Goal: Task Accomplishment & Management: Use online tool/utility

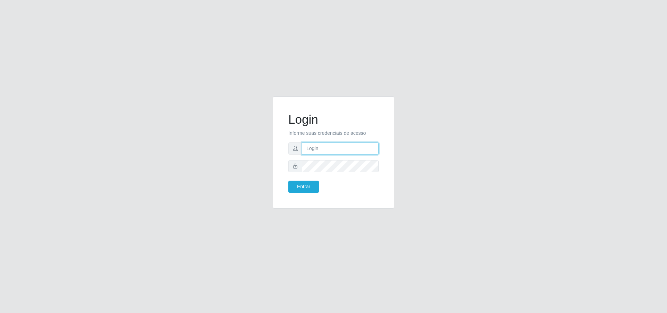
click at [322, 149] on input "text" at bounding box center [340, 148] width 77 height 12
type input "[EMAIL_ADDRESS][DOMAIN_NAME]"
click at [288, 181] on button "Entrar" at bounding box center [303, 187] width 31 height 12
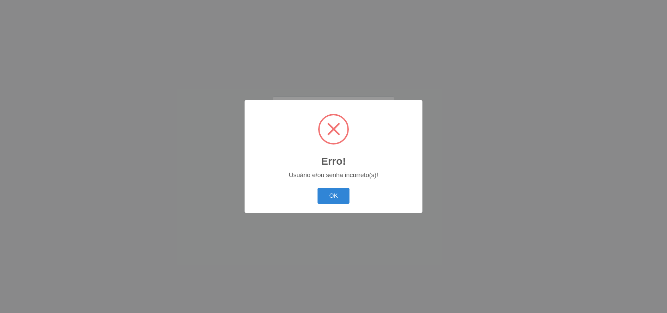
click at [305, 188] on div "OK Cancel" at bounding box center [334, 196] width 164 height 20
click at [331, 191] on button "OK" at bounding box center [334, 196] width 32 height 16
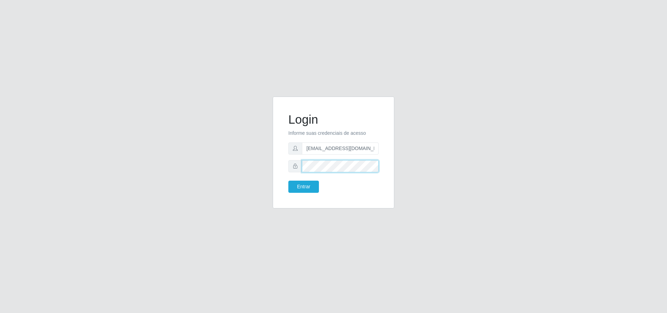
click at [278, 167] on div "Login Informe suas credenciais de acesso [EMAIL_ADDRESS][DOMAIN_NAME] Entrar" at bounding box center [334, 153] width 122 height 112
click at [288, 181] on button "Entrar" at bounding box center [303, 187] width 31 height 12
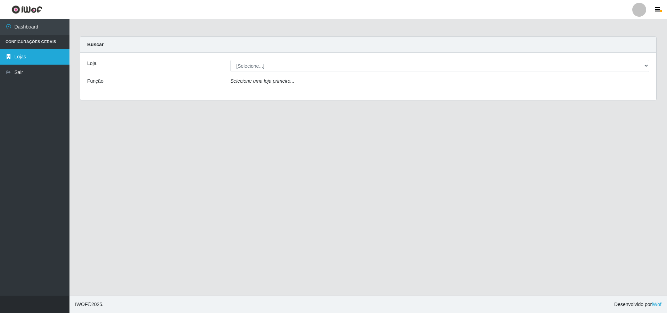
click at [22, 54] on link "Lojas" at bounding box center [34, 57] width 69 height 16
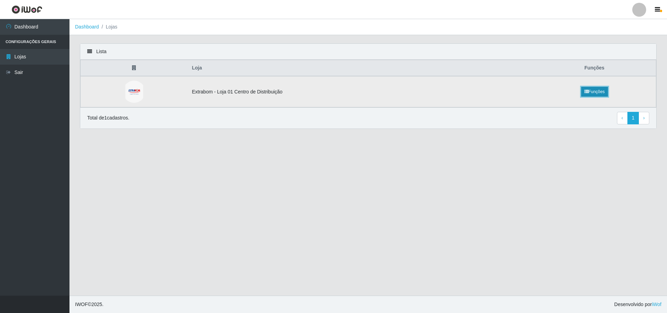
click at [592, 91] on link "Funções" at bounding box center [594, 92] width 27 height 10
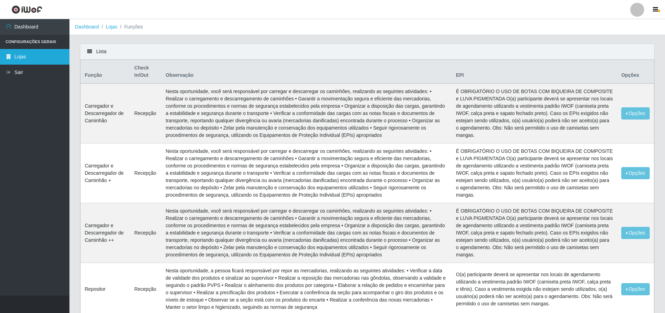
click at [24, 54] on link "Lojas" at bounding box center [34, 57] width 69 height 16
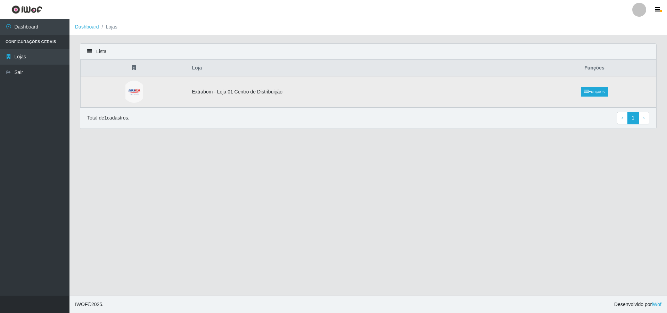
click at [214, 88] on td "Extrabom - Loja 01 Centro de Distribuição" at bounding box center [360, 91] width 345 height 31
click at [215, 92] on td "Extrabom - Loja 01 Centro de Distribuição" at bounding box center [360, 91] width 345 height 31
click at [239, 92] on td "Extrabom - Loja 01 Centro de Distribuição" at bounding box center [360, 91] width 345 height 31
click at [89, 53] on icon at bounding box center [89, 51] width 5 height 5
click at [90, 52] on icon at bounding box center [89, 51] width 5 height 5
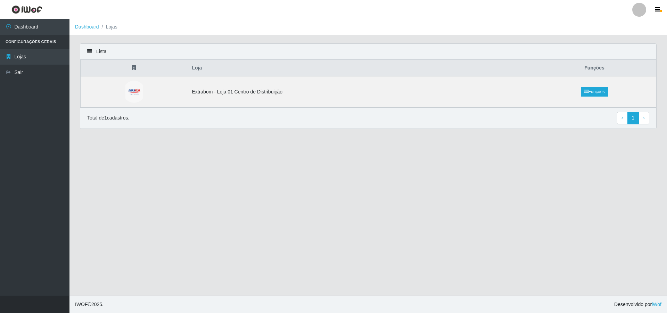
click at [89, 51] on icon at bounding box center [89, 51] width 5 height 5
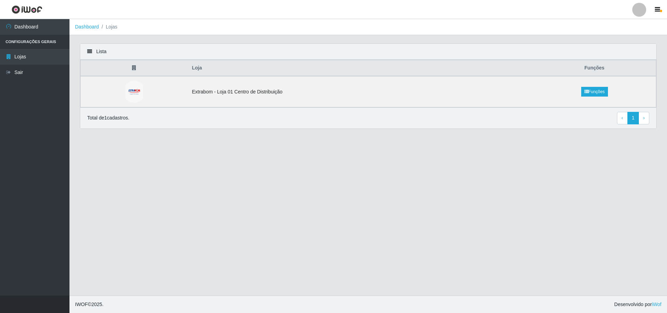
click at [89, 51] on icon at bounding box center [89, 51] width 5 height 5
click at [133, 68] on icon at bounding box center [134, 67] width 4 height 5
click at [134, 68] on icon at bounding box center [134, 67] width 4 height 5
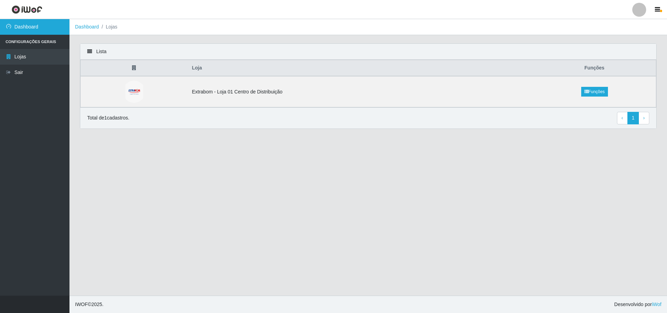
click at [21, 22] on link "Dashboard" at bounding box center [34, 27] width 69 height 16
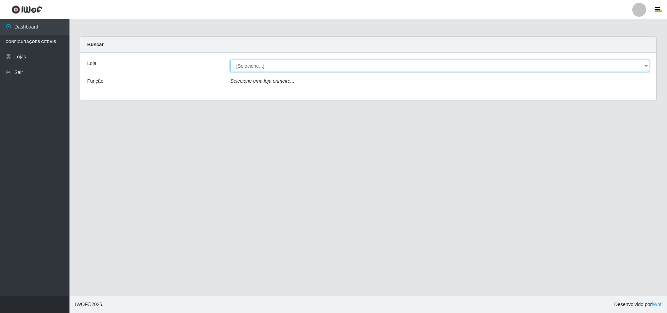
click at [256, 63] on select "[Selecione...] Extrabom - Loja 01 Centro de Distribuição" at bounding box center [439, 66] width 419 height 12
select select "435"
click at [230, 60] on select "[Selecione...] Extrabom - Loja 01 Centro de Distribuição" at bounding box center [439, 66] width 419 height 12
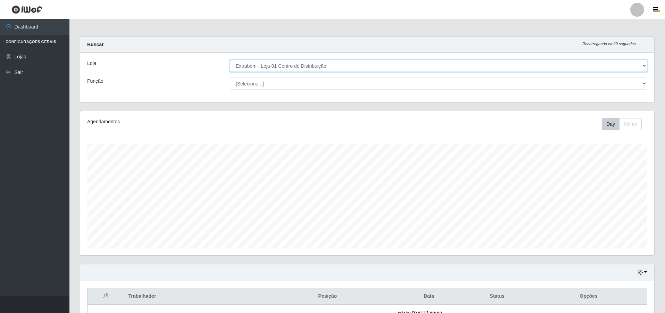
scroll to position [144, 574]
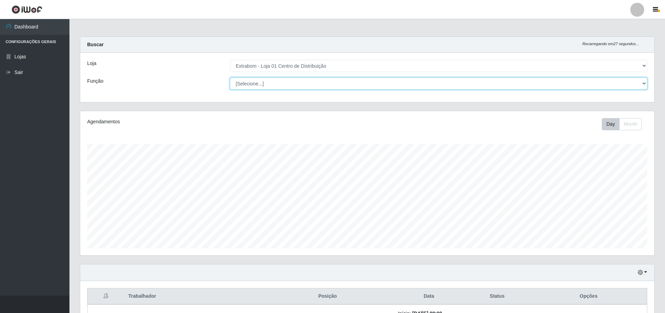
click at [271, 87] on select "[Selecione...] Carregador e Descarregador de Caminhão Carregador e Descarregado…" at bounding box center [439, 83] width 418 height 12
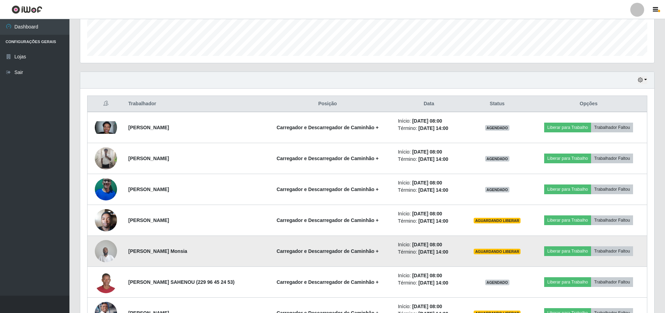
scroll to position [243, 0]
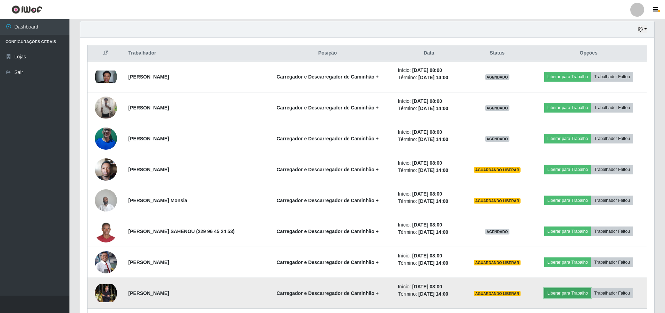
click at [566, 296] on button "Liberar para Trabalho" at bounding box center [567, 293] width 47 height 10
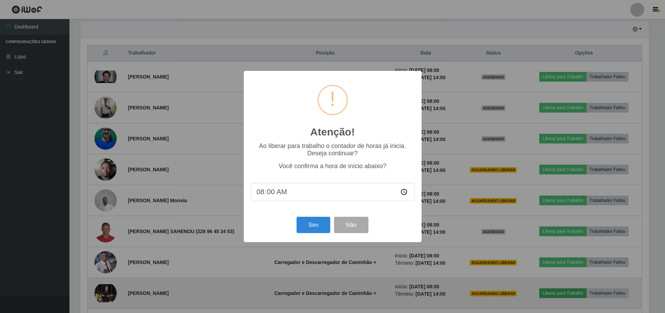
scroll to position [144, 571]
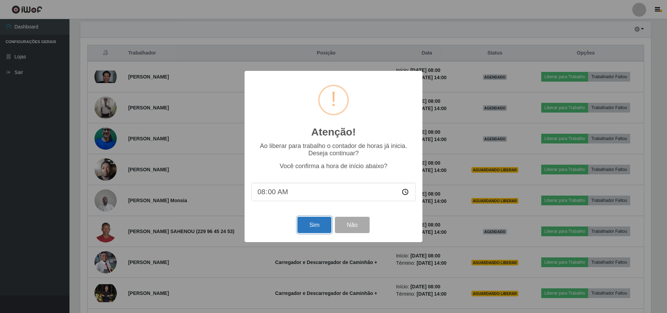
click at [315, 228] on button "Sim" at bounding box center [314, 225] width 34 height 16
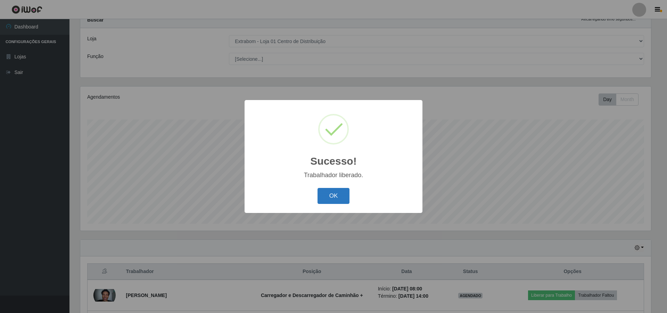
click at [338, 196] on button "OK" at bounding box center [334, 196] width 32 height 16
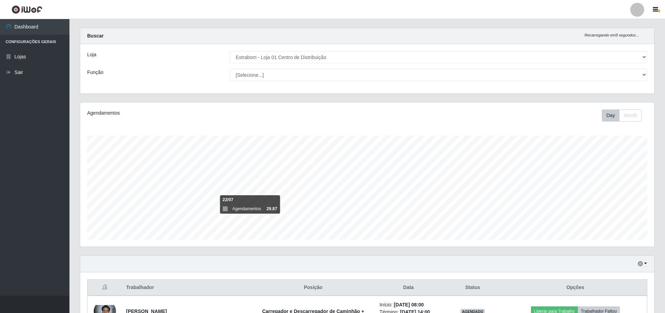
scroll to position [0, 0]
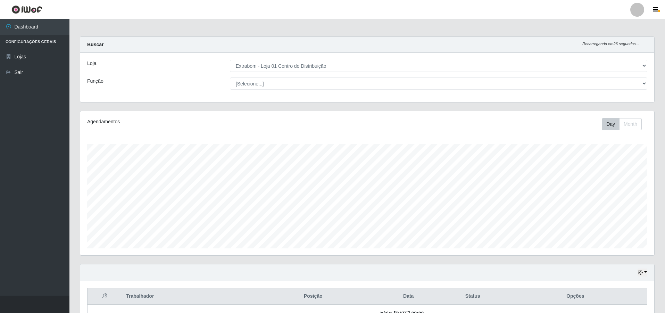
click at [33, 44] on li "Configurações Gerais" at bounding box center [34, 42] width 69 height 14
click at [35, 42] on li "Configurações Gerais" at bounding box center [34, 42] width 69 height 14
click at [18, 26] on link "Dashboard" at bounding box center [34, 27] width 69 height 16
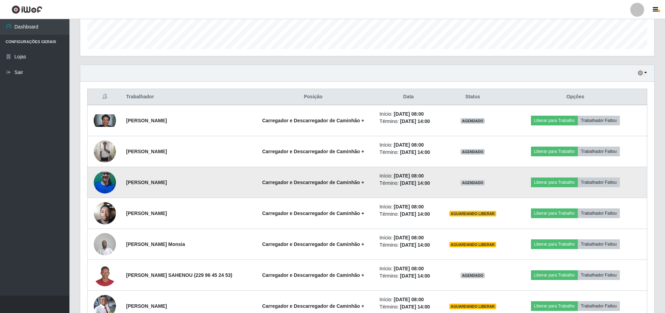
scroll to position [208, 0]
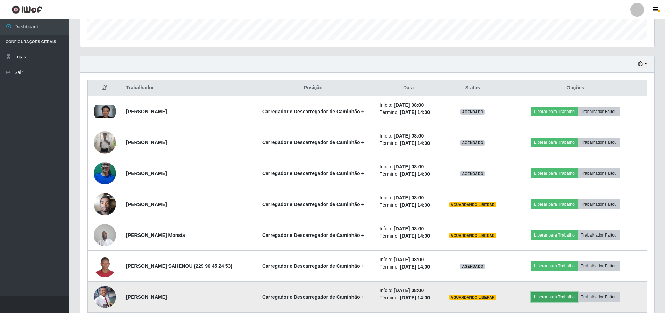
click at [550, 297] on button "Liberar para Trabalho" at bounding box center [554, 297] width 47 height 10
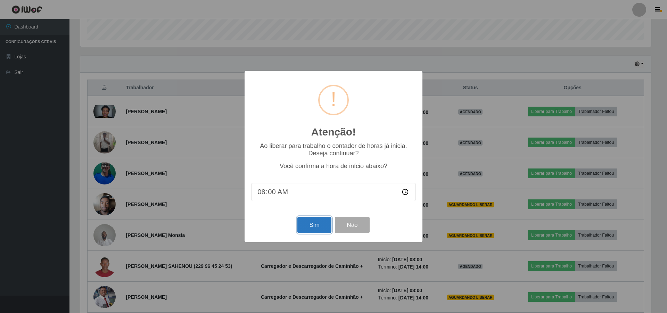
click at [325, 227] on button "Sim" at bounding box center [314, 225] width 34 height 16
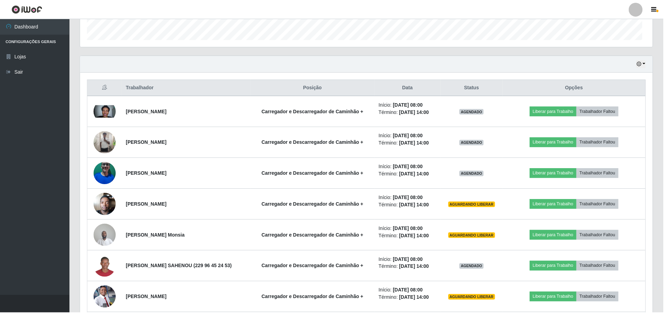
scroll to position [25, 0]
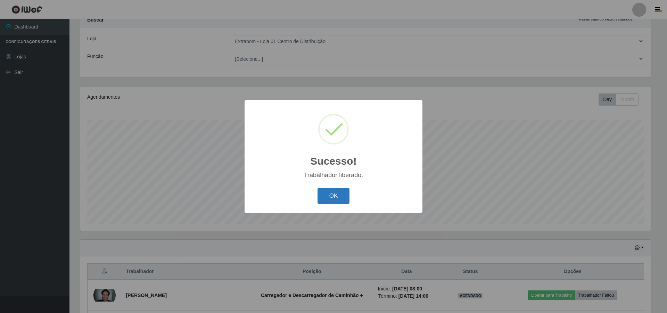
click at [338, 199] on button "OK" at bounding box center [334, 196] width 32 height 16
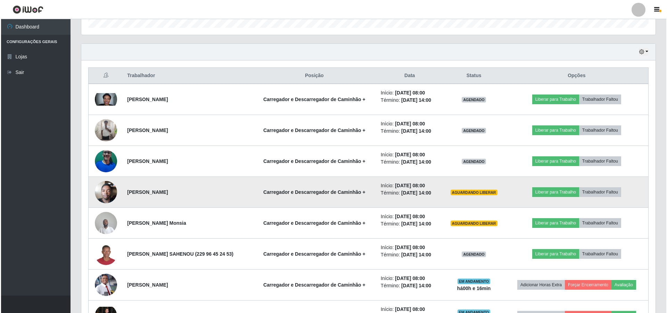
scroll to position [233, 0]
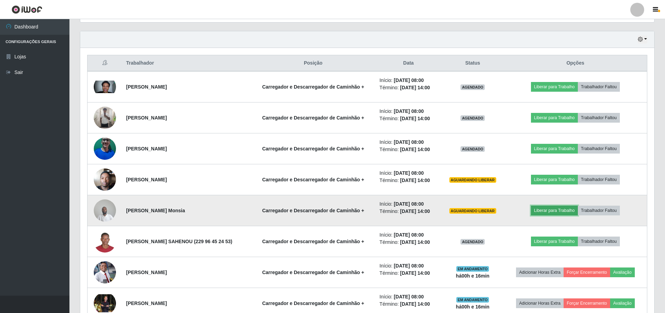
click at [542, 210] on button "Liberar para Trabalho" at bounding box center [554, 211] width 47 height 10
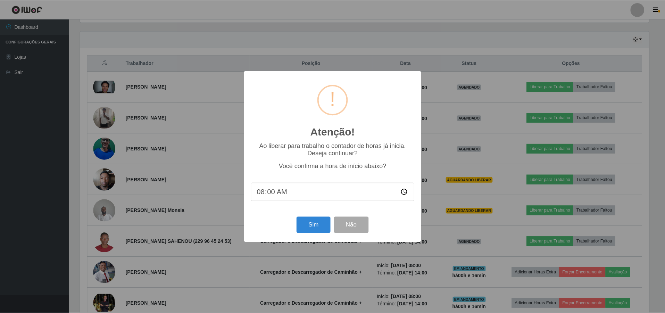
scroll to position [144, 571]
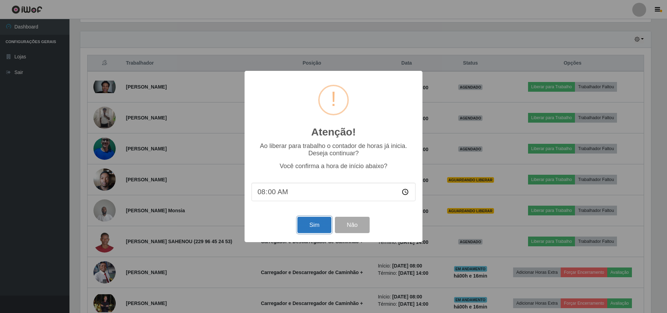
click at [320, 229] on button "Sim" at bounding box center [314, 225] width 34 height 16
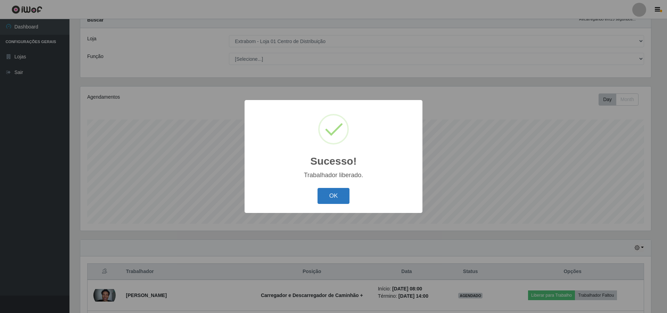
click at [339, 193] on button "OK" at bounding box center [334, 196] width 32 height 16
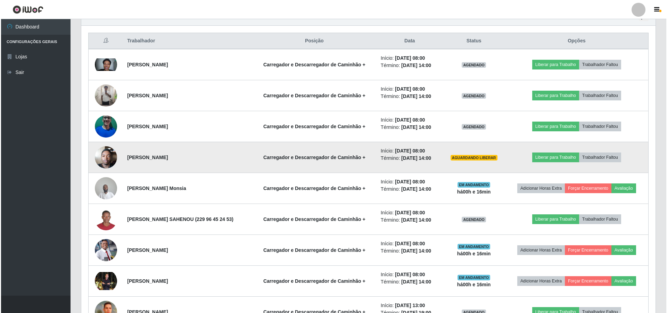
scroll to position [268, 0]
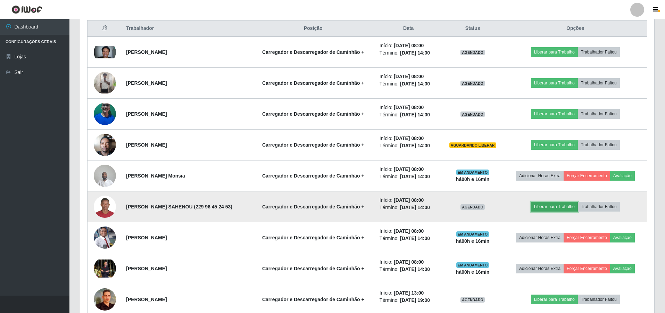
click at [542, 207] on button "Liberar para Trabalho" at bounding box center [554, 207] width 47 height 10
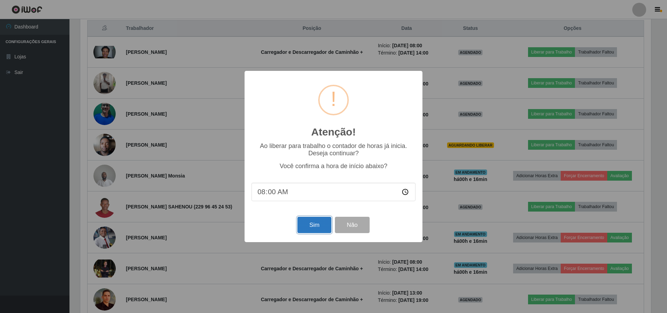
click at [317, 225] on button "Sim" at bounding box center [314, 225] width 34 height 16
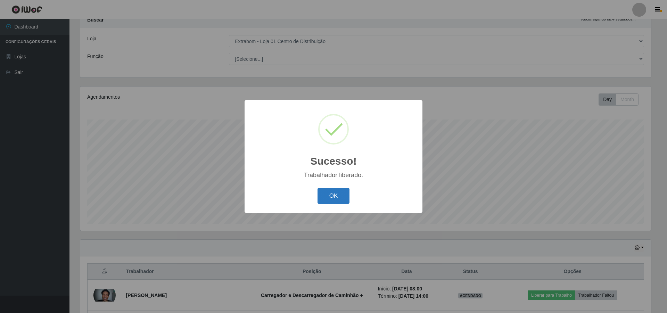
click at [338, 199] on button "OK" at bounding box center [334, 196] width 32 height 16
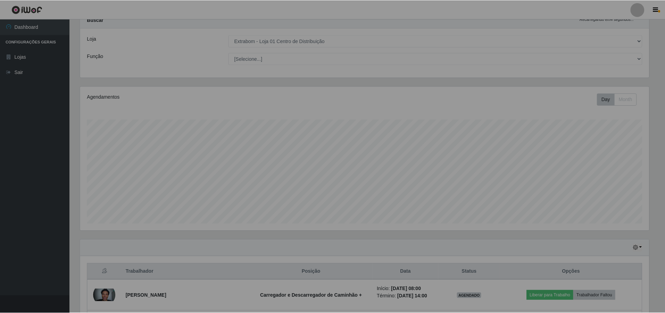
scroll to position [0, 0]
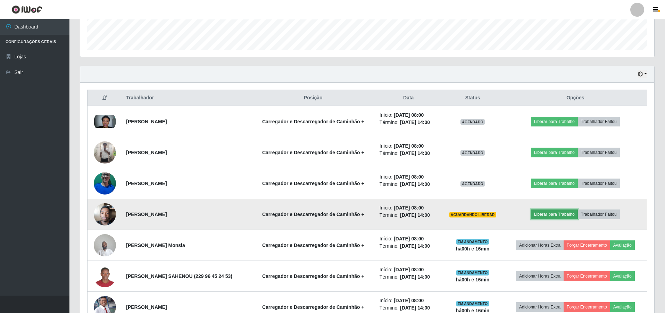
click at [560, 214] on button "Liberar para Trabalho" at bounding box center [554, 215] width 47 height 10
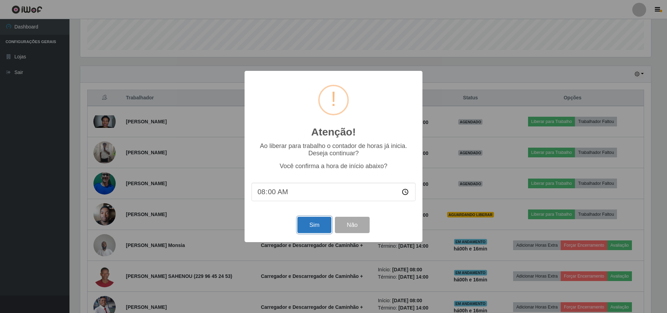
click at [317, 222] on button "Sim" at bounding box center [314, 225] width 34 height 16
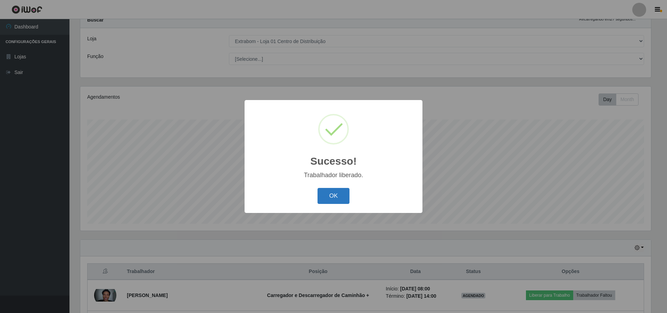
click at [333, 192] on button "OK" at bounding box center [334, 196] width 32 height 16
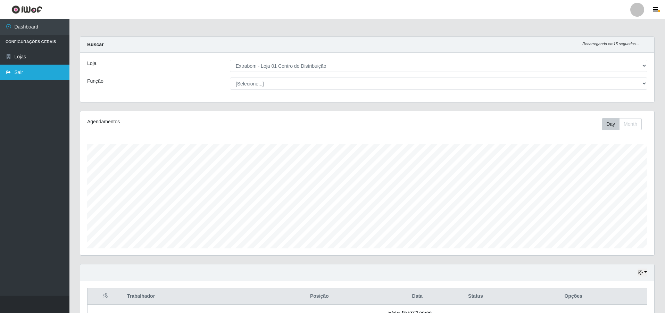
click at [18, 73] on link "Sair" at bounding box center [34, 73] width 69 height 16
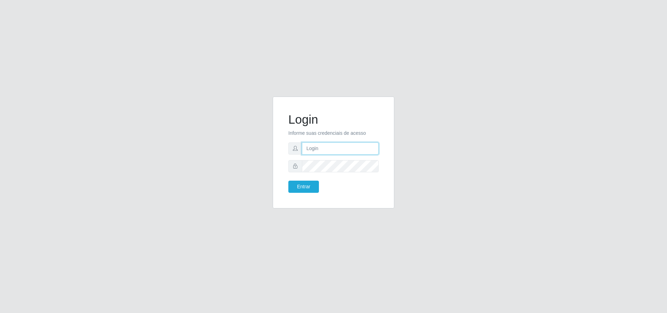
click at [316, 148] on input "text" at bounding box center [340, 148] width 77 height 12
type input "[EMAIL_ADDRESS][DOMAIN_NAME]"
click at [288, 181] on button "Entrar" at bounding box center [303, 187] width 31 height 12
click at [300, 188] on button "Entrar" at bounding box center [303, 187] width 31 height 12
click at [309, 186] on button "Entrar" at bounding box center [303, 187] width 31 height 12
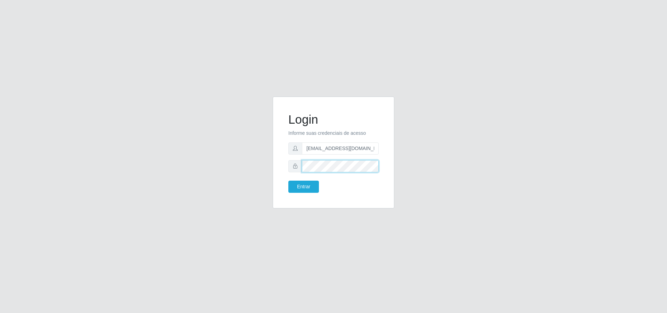
click at [270, 167] on div "Login Informe suas credenciais de acesso [EMAIL_ADDRESS][DOMAIN_NAME] Entrar" at bounding box center [334, 157] width 132 height 120
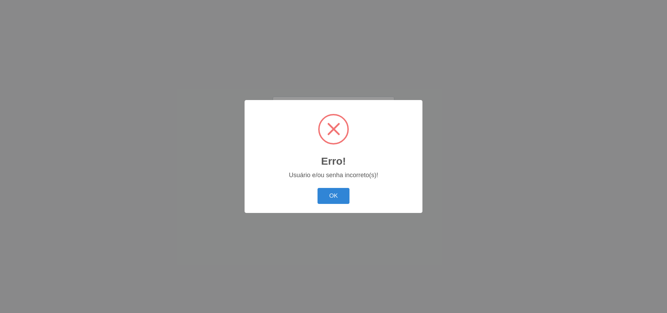
click at [318, 188] on button "OK" at bounding box center [334, 196] width 32 height 16
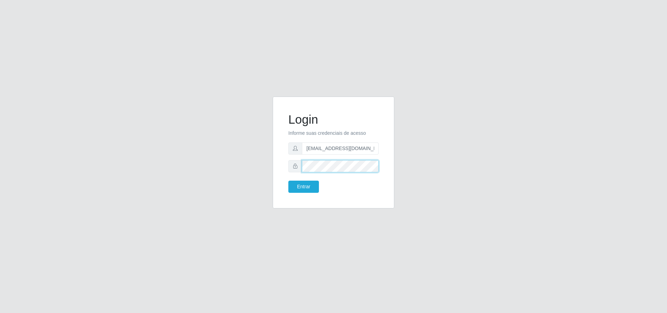
click at [288, 181] on button "Entrar" at bounding box center [303, 187] width 31 height 12
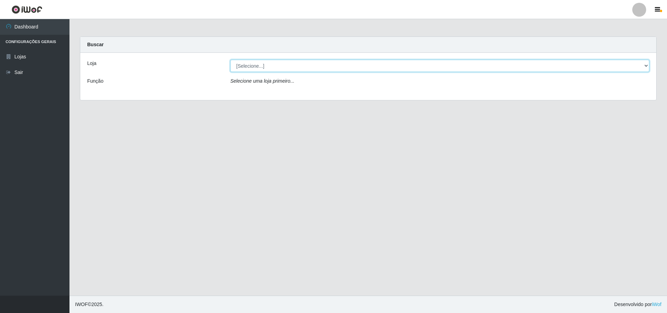
click at [257, 63] on select "[Selecione...] Extrabom - Loja 01 Centro de Distribuição" at bounding box center [439, 66] width 419 height 12
select select "435"
click at [230, 60] on select "[Selecione...] Extrabom - Loja 01 Centro de Distribuição" at bounding box center [439, 66] width 419 height 12
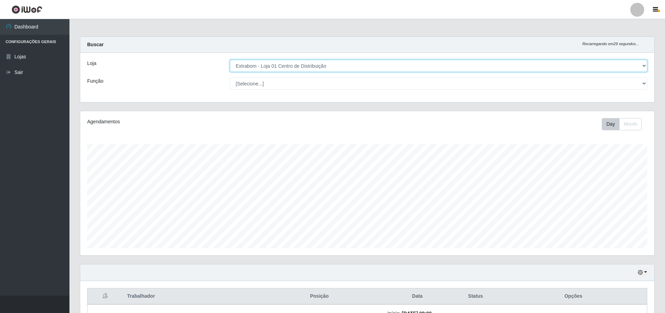
scroll to position [144, 574]
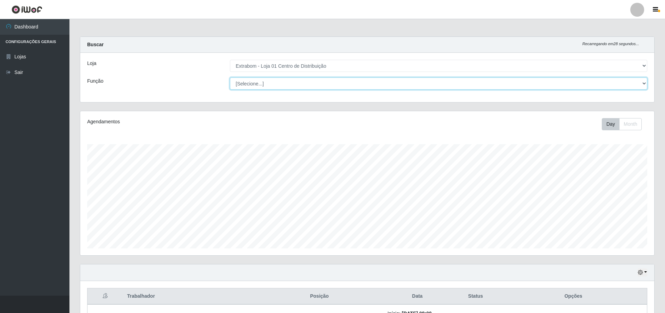
click at [268, 83] on select "[Selecione...] Carregador e Descarregador de Caminhão Carregador e Descarregado…" at bounding box center [439, 83] width 418 height 12
click at [272, 80] on select "[Selecione...] Carregador e Descarregador de Caminhão Carregador e Descarregado…" at bounding box center [439, 83] width 418 height 12
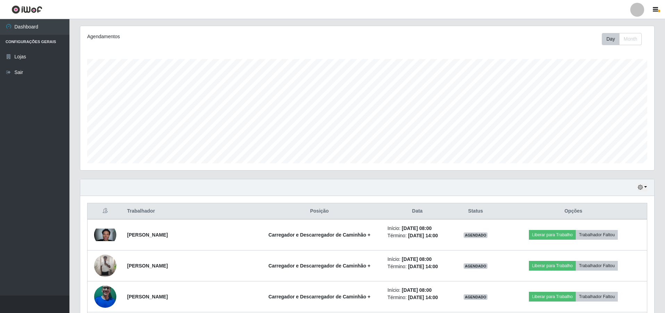
scroll to position [0, 0]
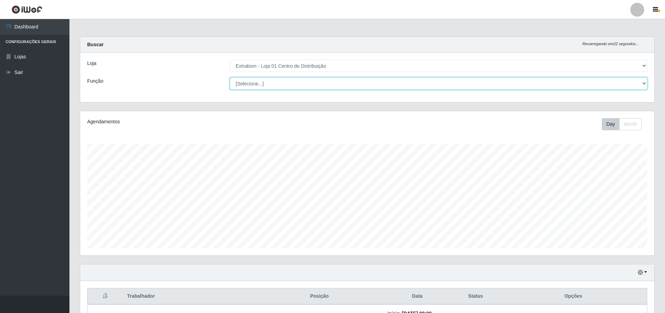
click at [269, 86] on select "[Selecione...] Carregador e Descarregador de Caminhão Carregador e Descarregado…" at bounding box center [439, 83] width 418 height 12
click at [300, 87] on select "[Selecione...] Carregador e Descarregador de Caminhão Carregador e Descarregado…" at bounding box center [439, 83] width 418 height 12
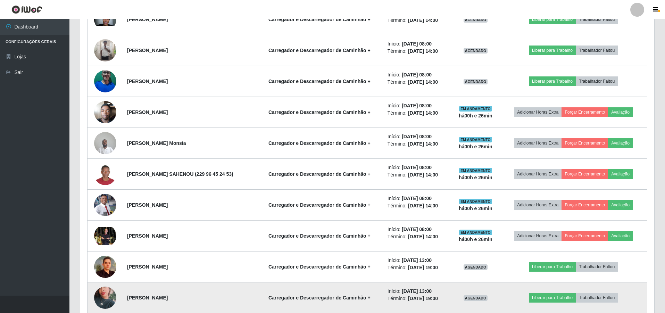
scroll to position [284, 0]
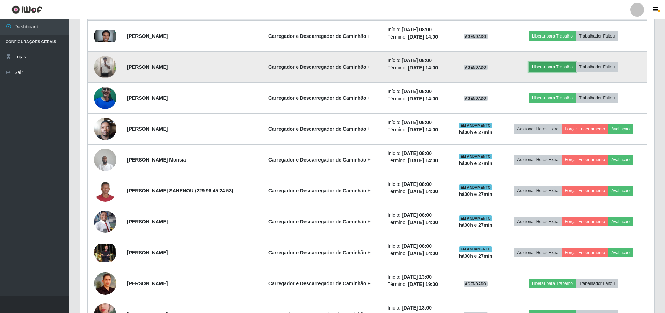
click at [548, 69] on button "Liberar para Trabalho" at bounding box center [552, 67] width 47 height 10
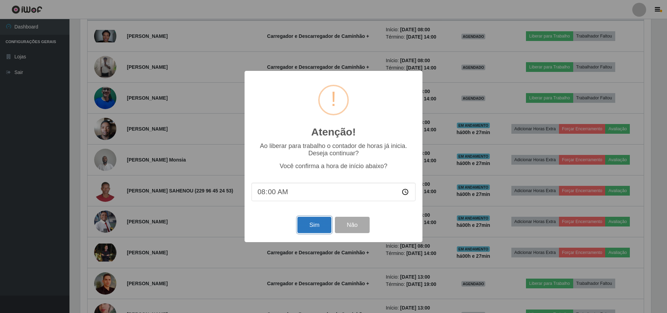
click at [320, 224] on button "Sim" at bounding box center [314, 225] width 34 height 16
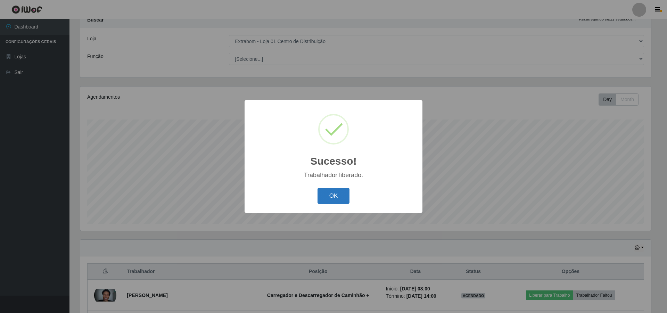
click at [336, 198] on button "OK" at bounding box center [334, 196] width 32 height 16
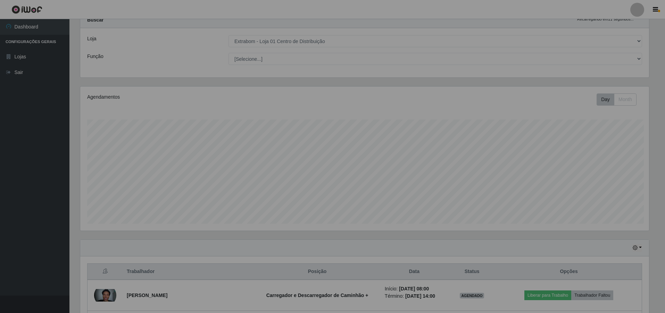
scroll to position [144, 574]
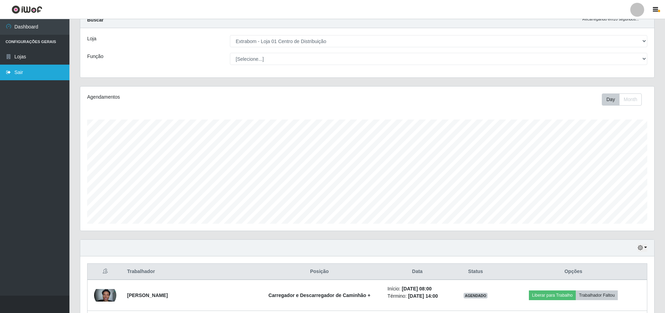
click at [22, 70] on link "Sair" at bounding box center [34, 73] width 69 height 16
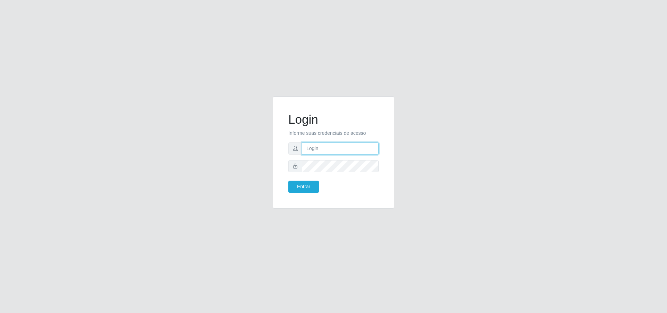
drag, startPoint x: 345, startPoint y: 148, endPoint x: 347, endPoint y: 151, distance: 3.8
click at [346, 149] on input "text" at bounding box center [340, 148] width 77 height 12
click at [347, 151] on input "text" at bounding box center [340, 148] width 77 height 12
type input "[EMAIL_ADDRESS][DOMAIN_NAME]"
click at [288, 181] on button "Entrar" at bounding box center [303, 187] width 31 height 12
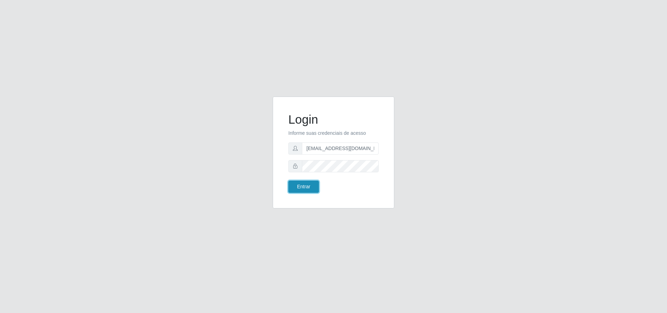
click at [305, 187] on button "Entrar" at bounding box center [303, 187] width 31 height 12
click at [312, 186] on button "Entrar" at bounding box center [303, 187] width 31 height 12
click at [312, 185] on button "Entrar" at bounding box center [303, 187] width 31 height 12
click at [301, 186] on button "Entrar" at bounding box center [303, 187] width 31 height 12
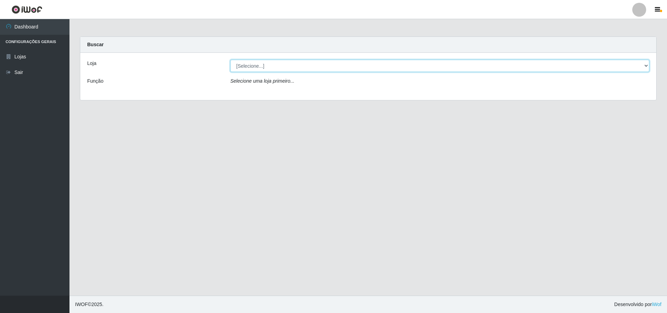
drag, startPoint x: 243, startPoint y: 68, endPoint x: 238, endPoint y: 69, distance: 5.2
click at [244, 68] on select "[Selecione...] Extrabom - Loja 01 Centro de Distribuição" at bounding box center [439, 66] width 419 height 12
select select "435"
click at [230, 60] on select "[Selecione...] Extrabom - Loja 01 Centro de Distribuição" at bounding box center [439, 66] width 419 height 12
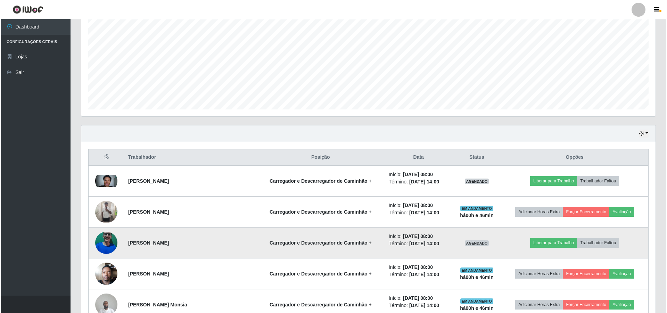
scroll to position [174, 0]
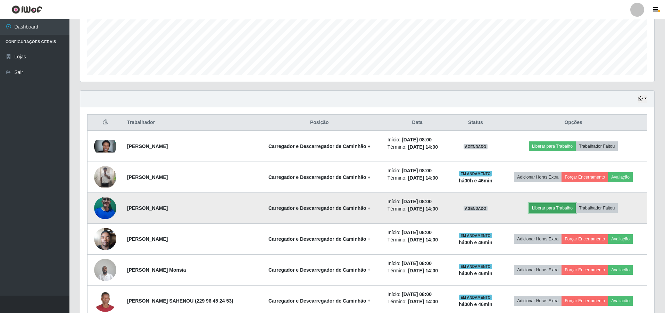
click at [539, 211] on button "Liberar para Trabalho" at bounding box center [552, 208] width 47 height 10
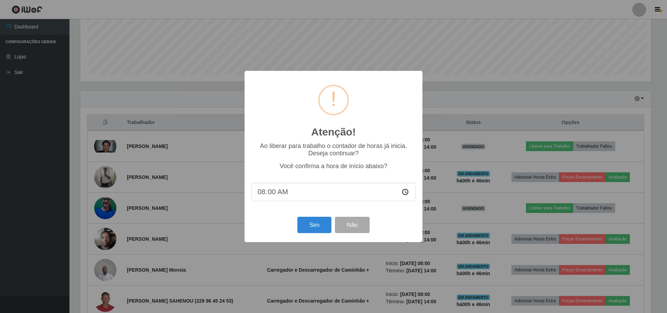
scroll to position [144, 571]
click at [318, 224] on button "Sim" at bounding box center [314, 225] width 34 height 16
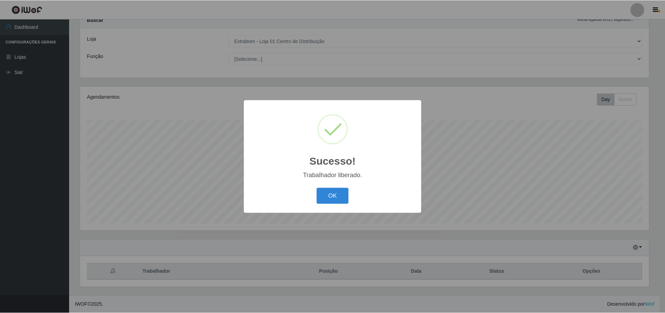
scroll to position [347302, 346875]
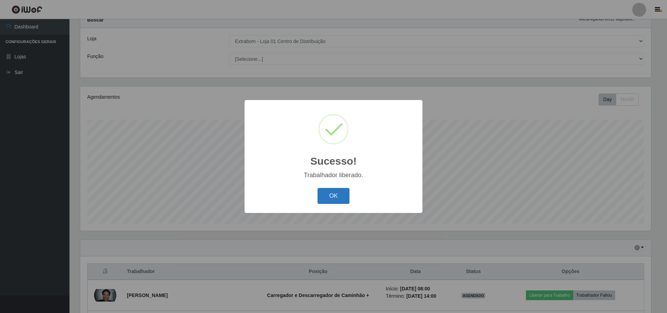
click at [333, 199] on button "OK" at bounding box center [334, 196] width 32 height 16
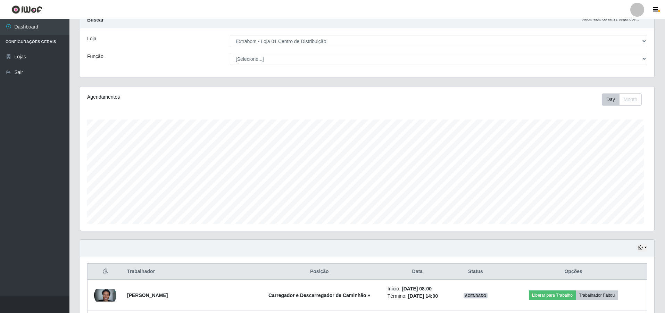
scroll to position [144, 574]
click at [20, 72] on link "Sair" at bounding box center [34, 73] width 69 height 16
